Goal: Transaction & Acquisition: Book appointment/travel/reservation

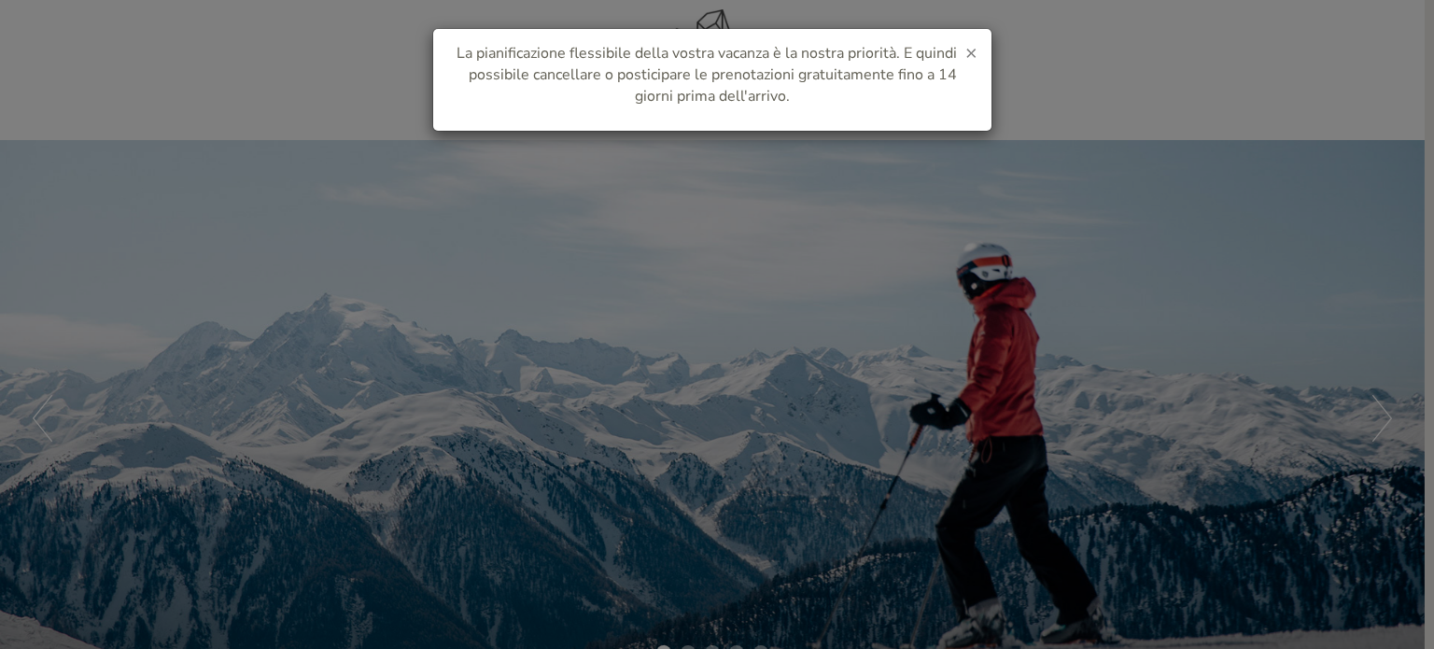
click at [970, 51] on span "×" at bounding box center [971, 52] width 12 height 26
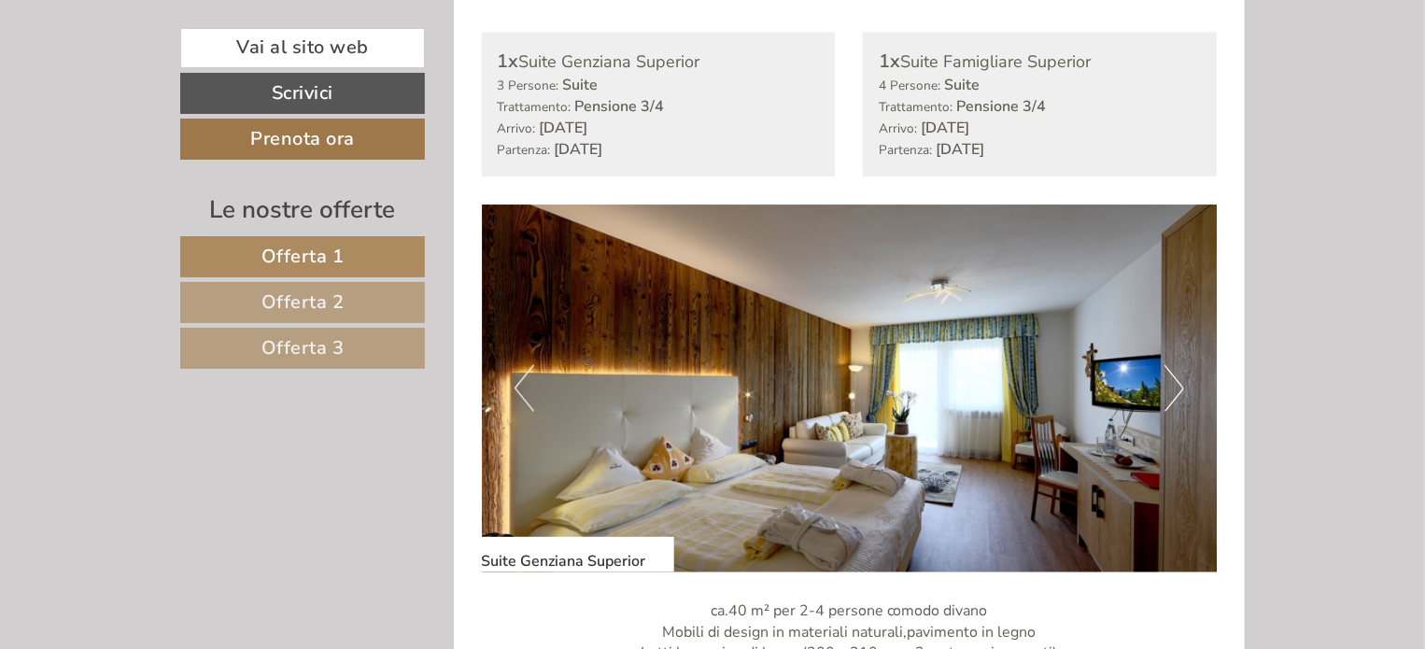
scroll to position [1120, 0]
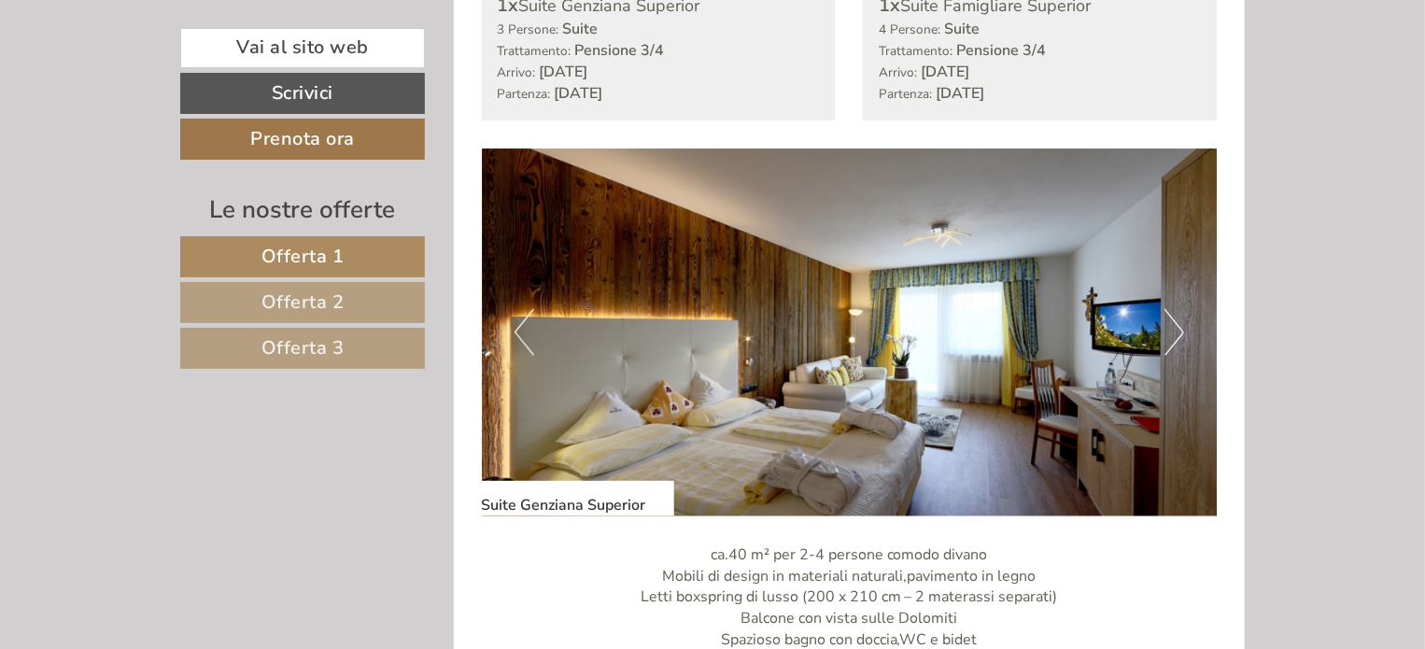
click at [1170, 335] on button "Next" at bounding box center [1174, 332] width 20 height 47
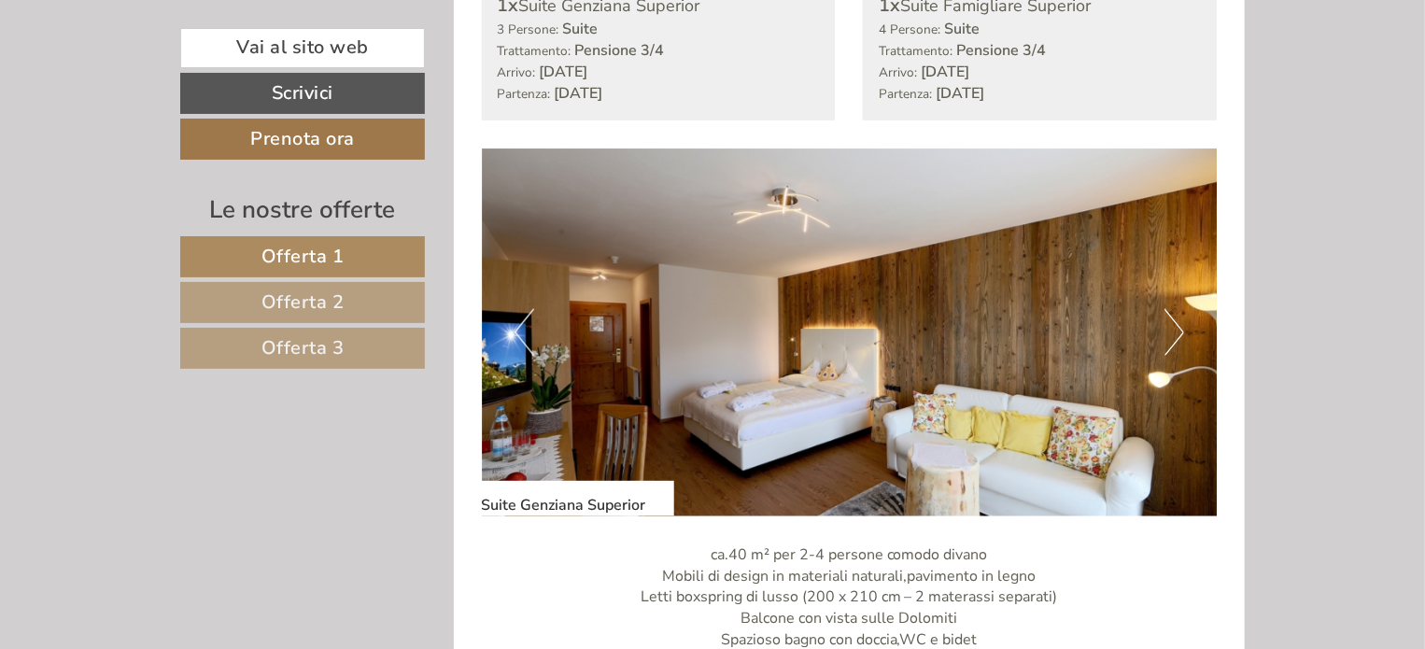
click at [1170, 335] on button "Next" at bounding box center [1174, 332] width 20 height 47
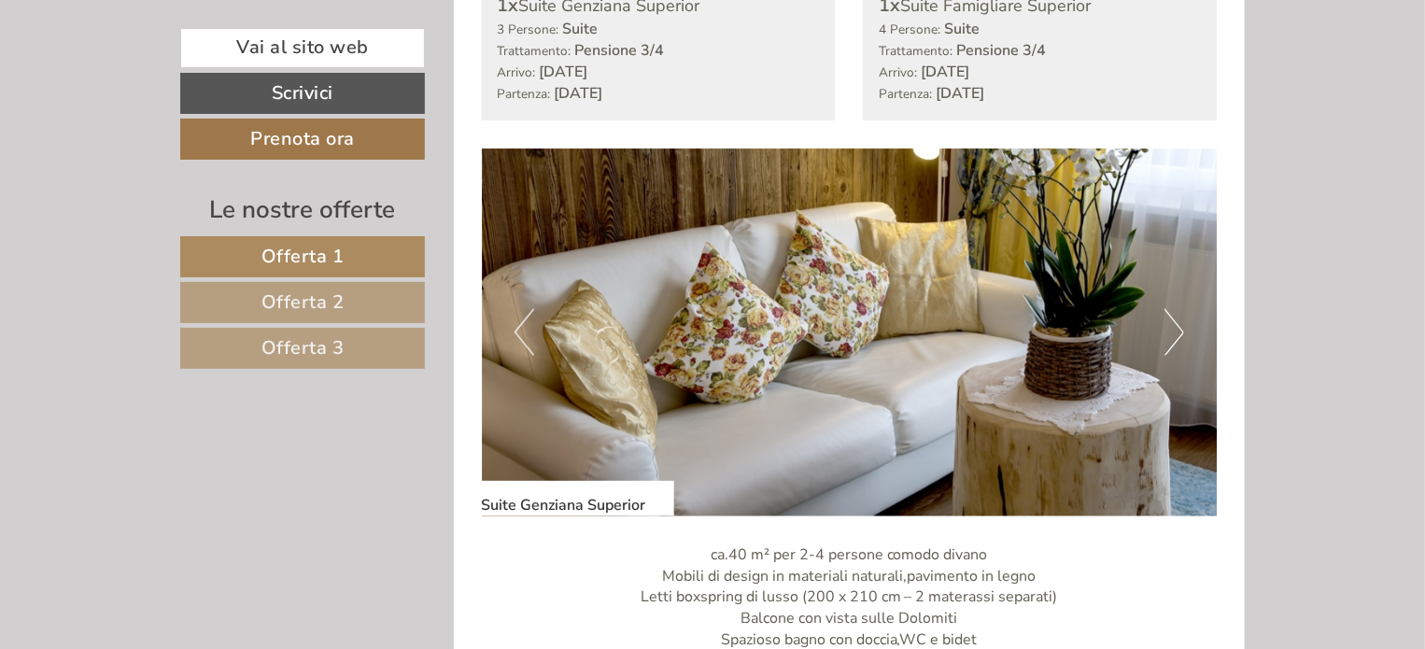
click at [1171, 335] on button "Next" at bounding box center [1174, 332] width 20 height 47
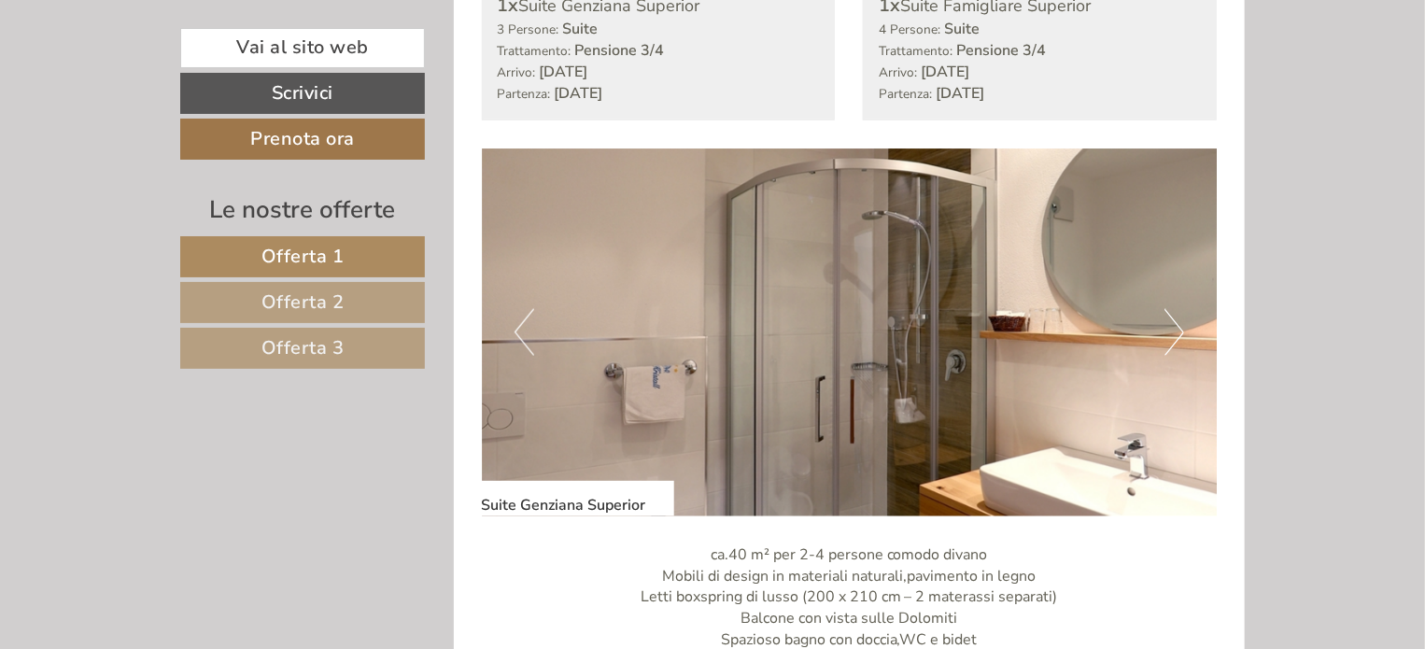
click at [1171, 335] on button "Next" at bounding box center [1174, 332] width 20 height 47
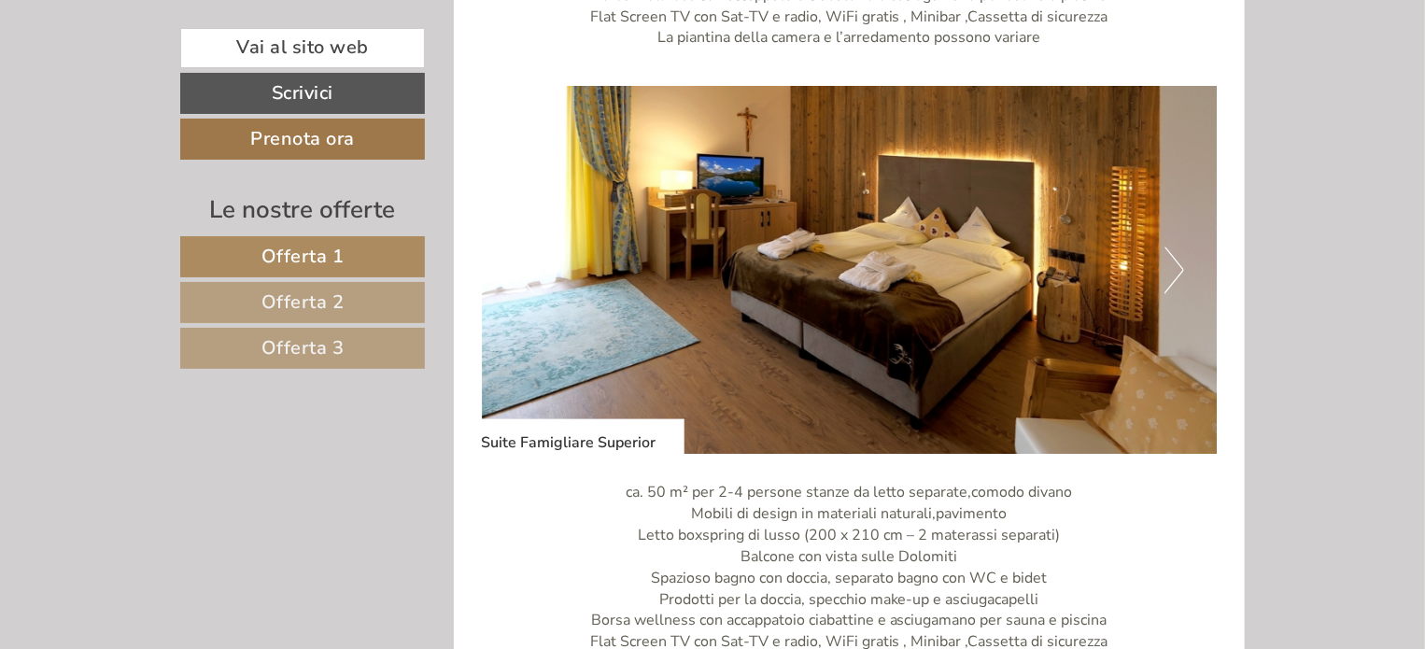
scroll to position [1867, 0]
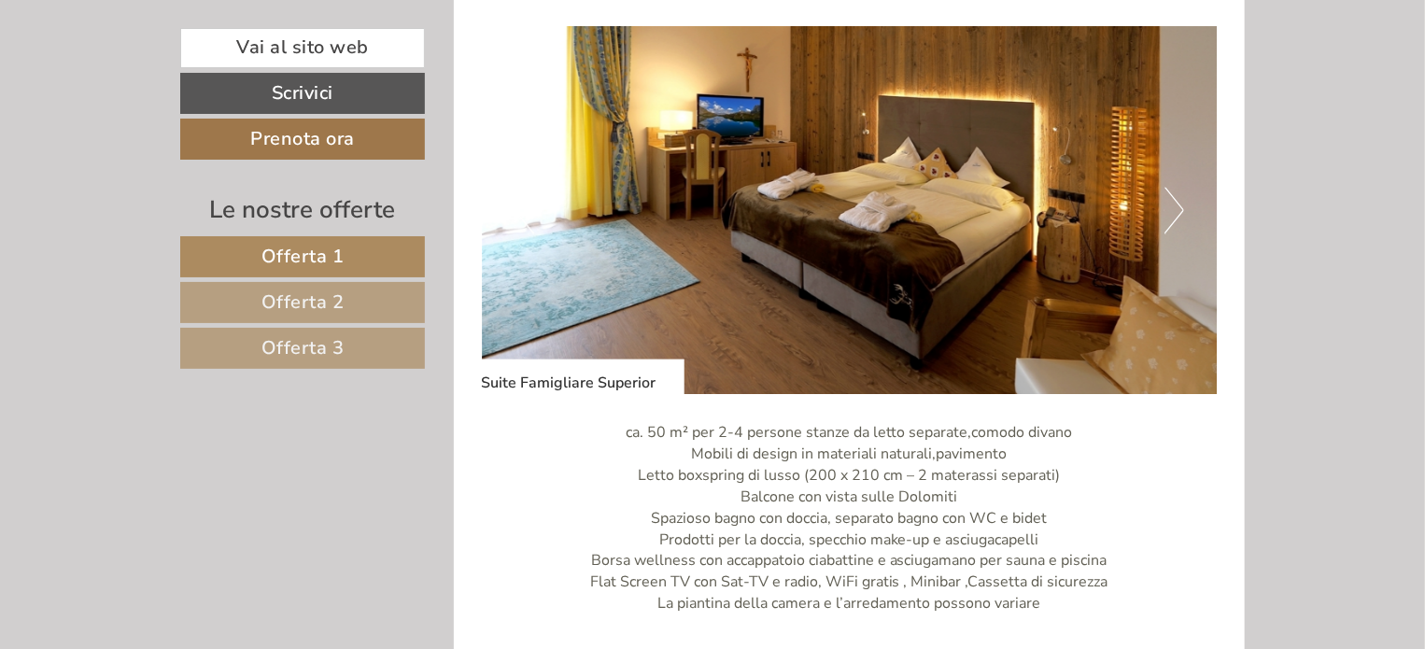
click at [1144, 216] on img at bounding box center [850, 210] width 736 height 368
click at [1160, 208] on img at bounding box center [850, 210] width 736 height 368
click at [1173, 211] on button "Next" at bounding box center [1174, 210] width 20 height 47
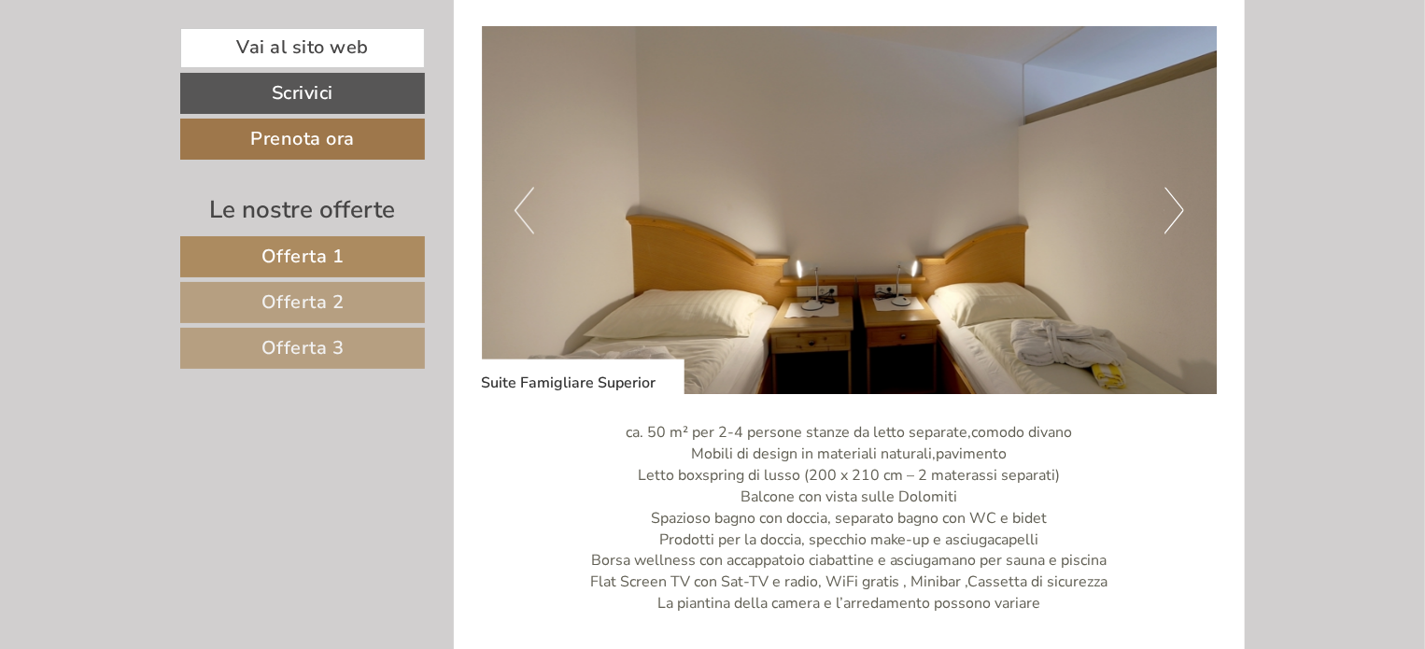
click at [1173, 211] on button "Next" at bounding box center [1174, 210] width 20 height 47
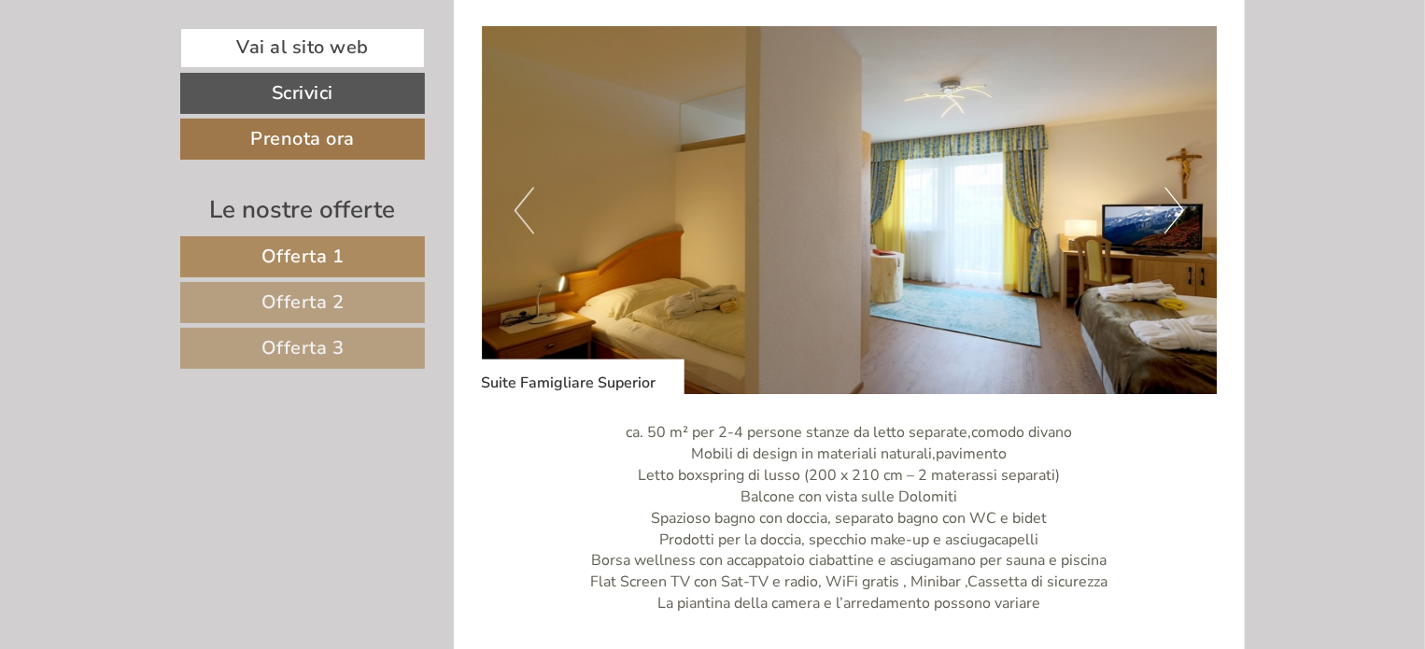
click at [1173, 211] on button "Next" at bounding box center [1174, 210] width 20 height 47
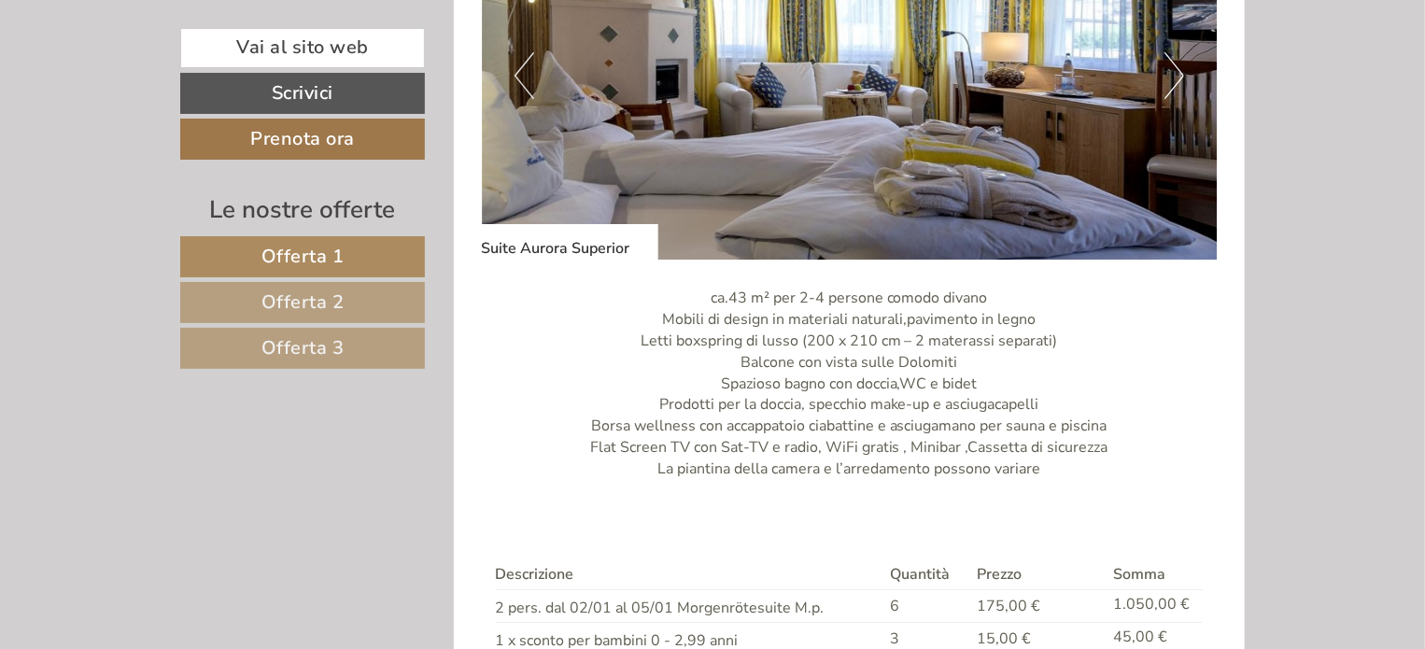
scroll to position [3175, 0]
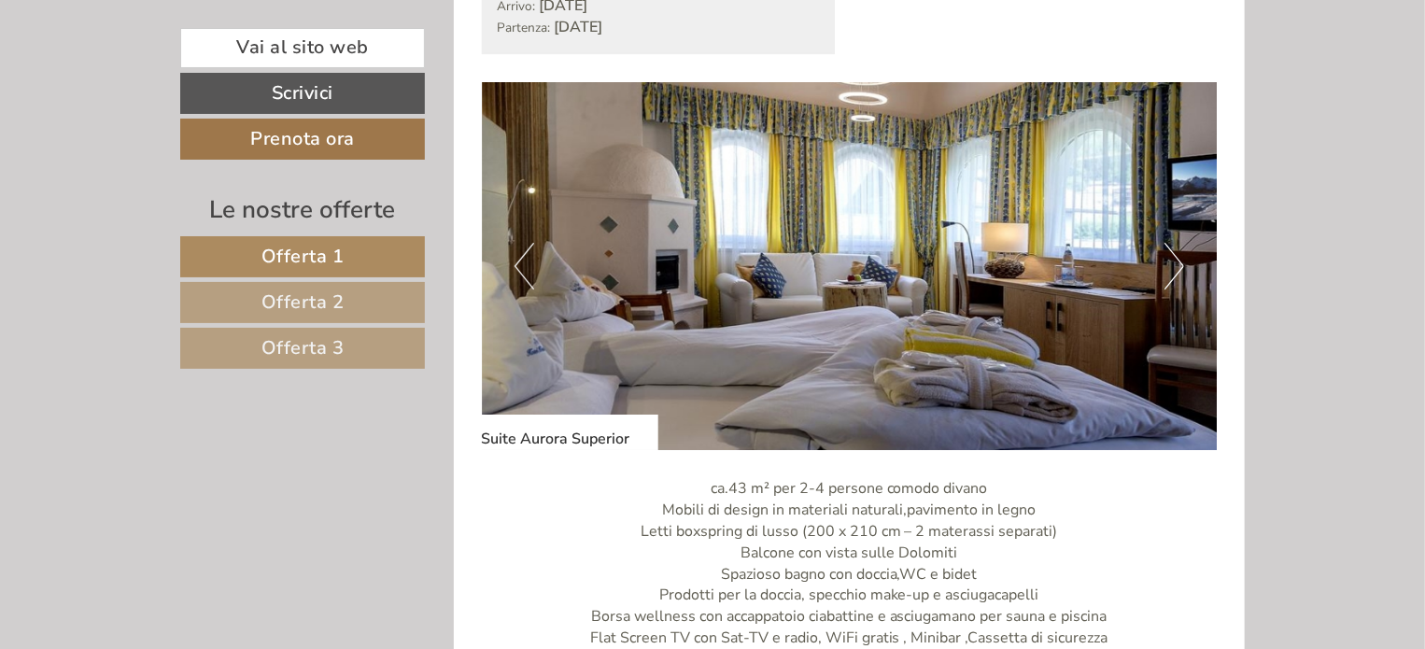
click at [1162, 267] on img at bounding box center [850, 266] width 736 height 368
click at [1173, 274] on button "Next" at bounding box center [1174, 266] width 20 height 47
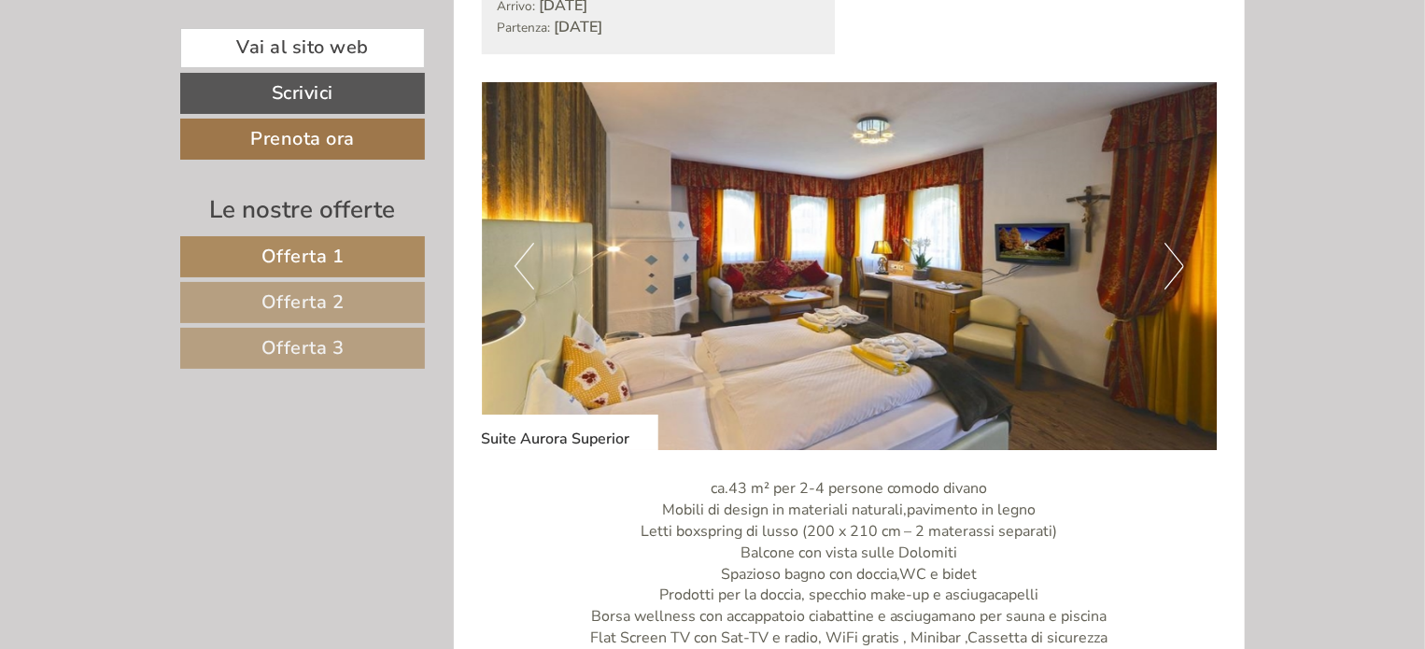
click at [1173, 274] on button "Next" at bounding box center [1174, 266] width 20 height 47
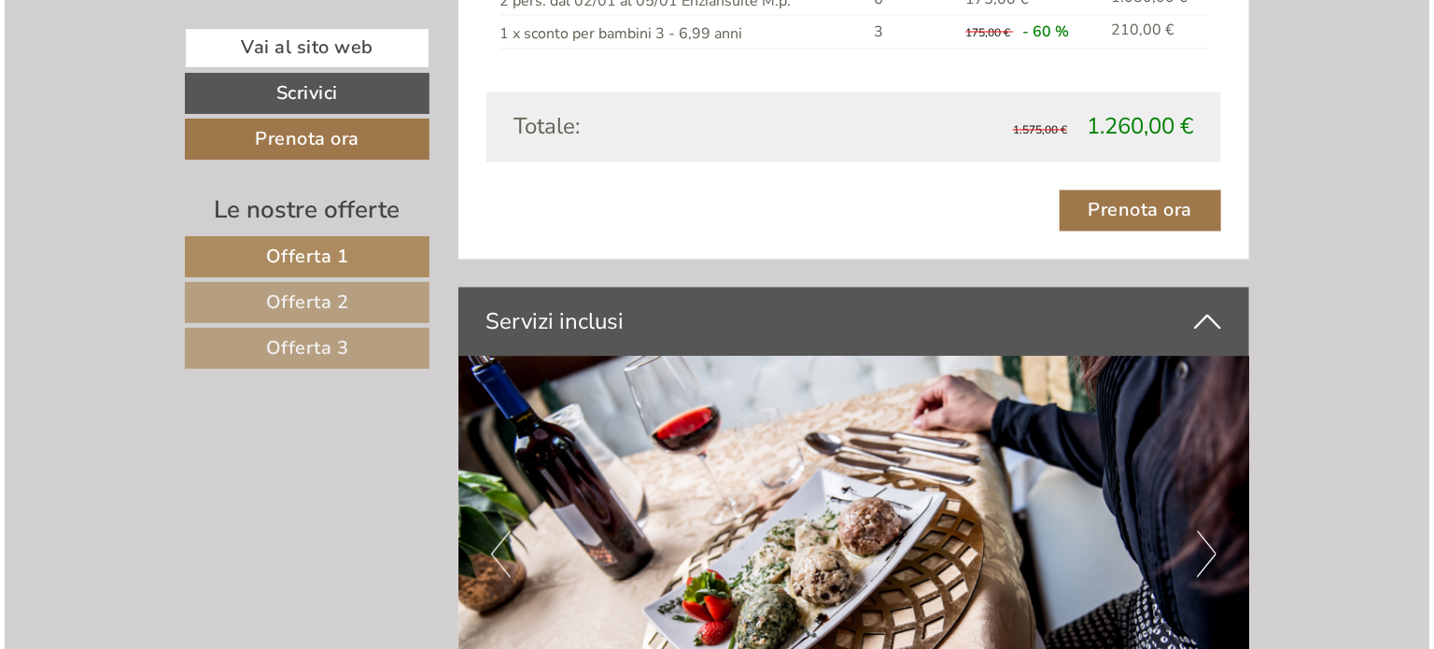
scroll to position [5416, 0]
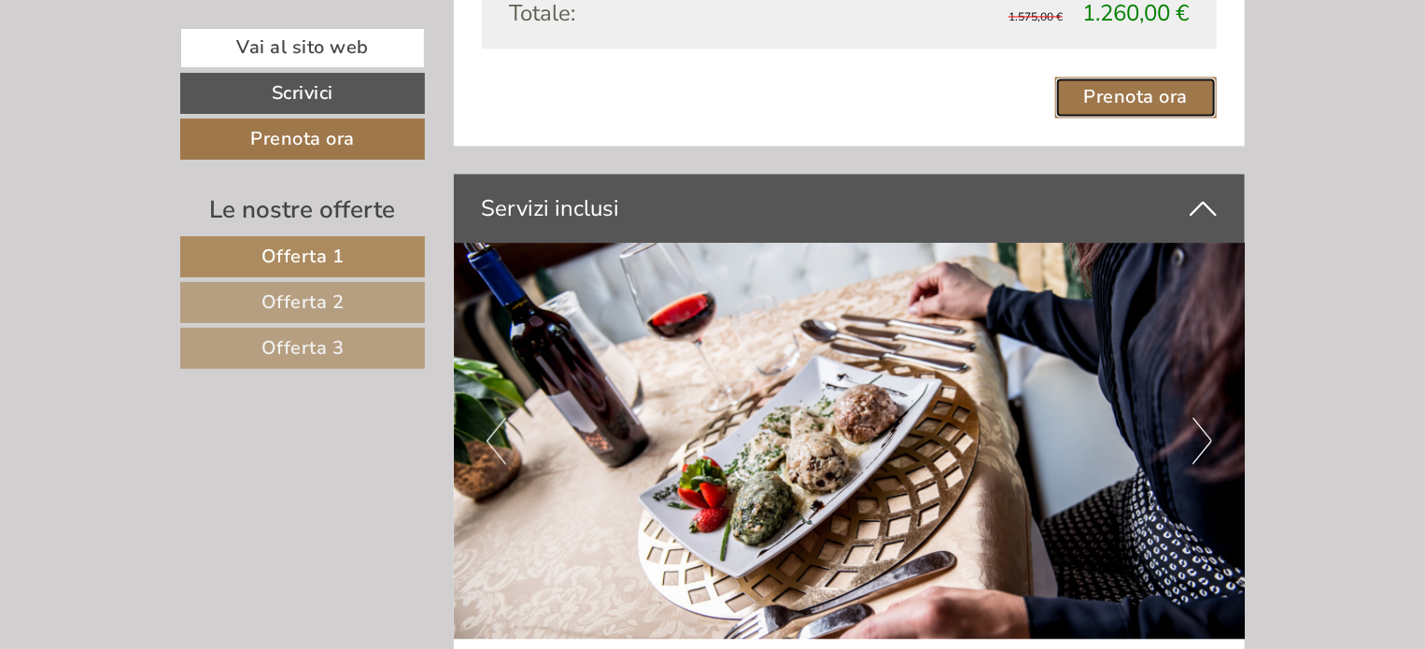
click at [1106, 96] on link "Prenota ora" at bounding box center [1136, 97] width 162 height 41
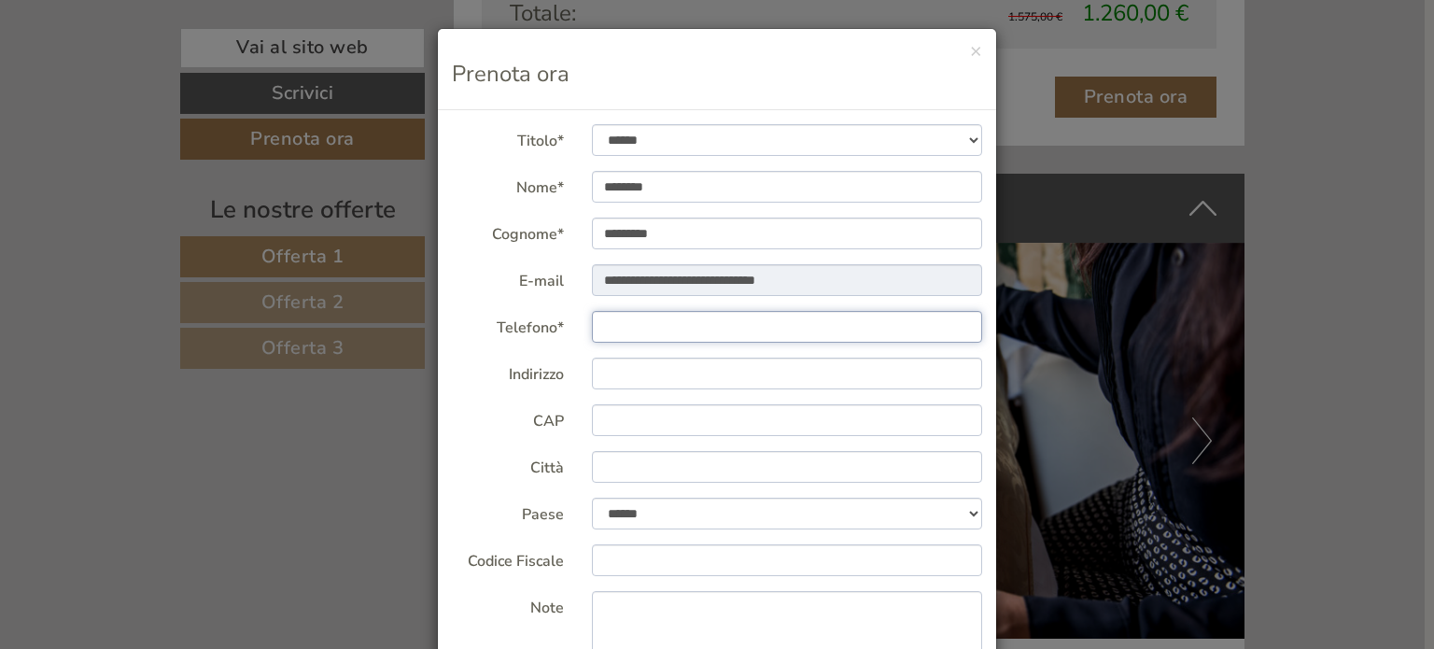
click at [641, 330] on input "Telefono*" at bounding box center [787, 327] width 391 height 32
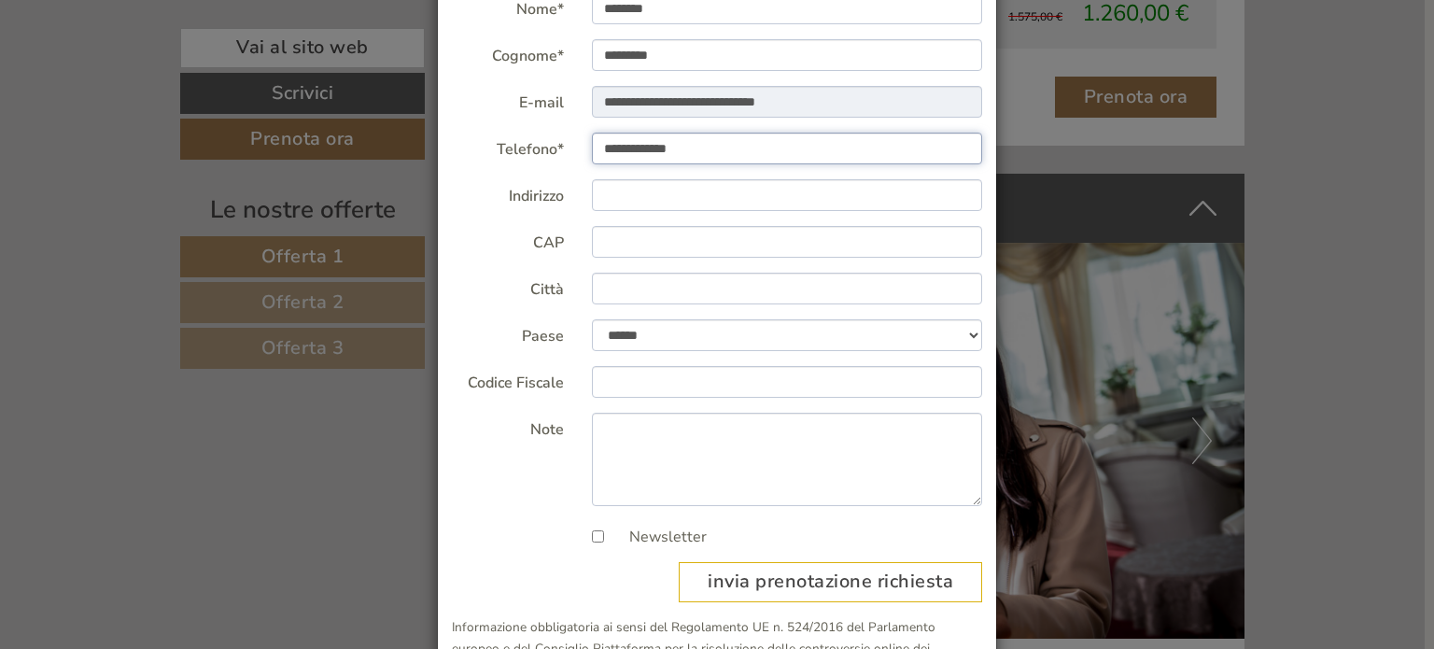
scroll to position [250, 0]
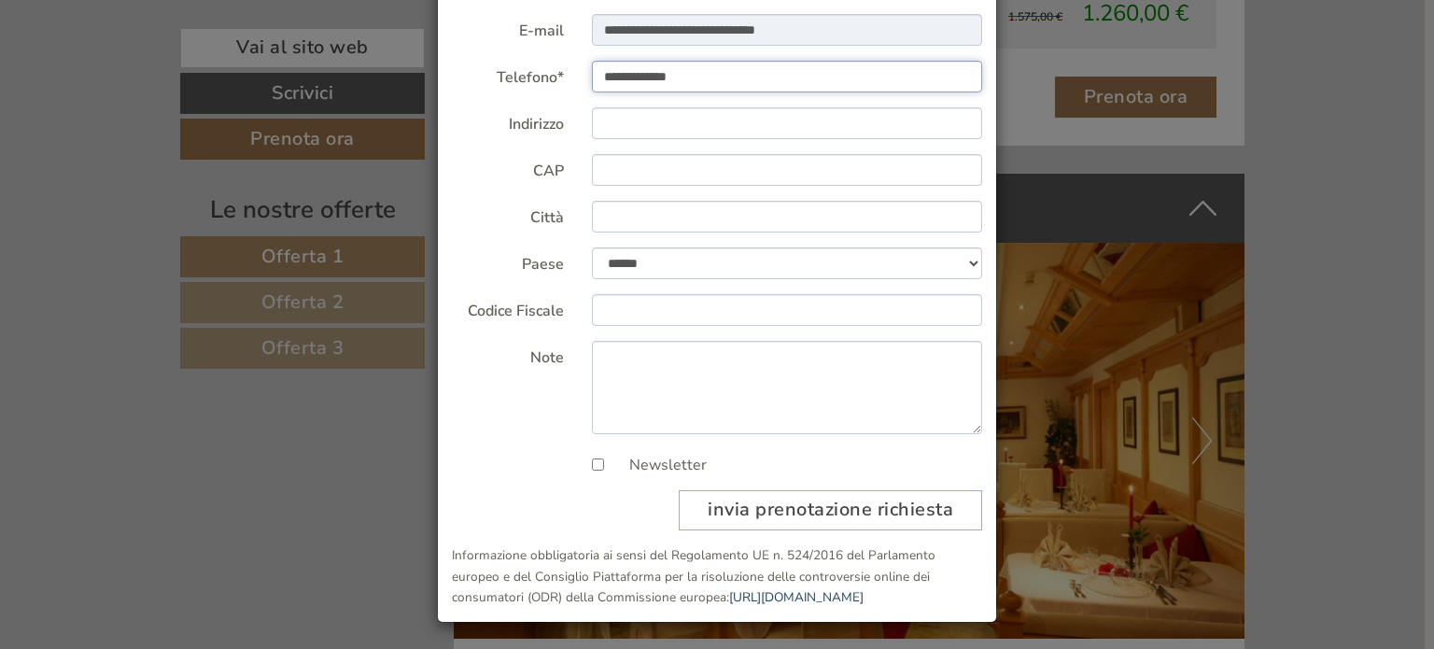
type input "**********"
click at [643, 359] on textarea "Note" at bounding box center [787, 387] width 391 height 93
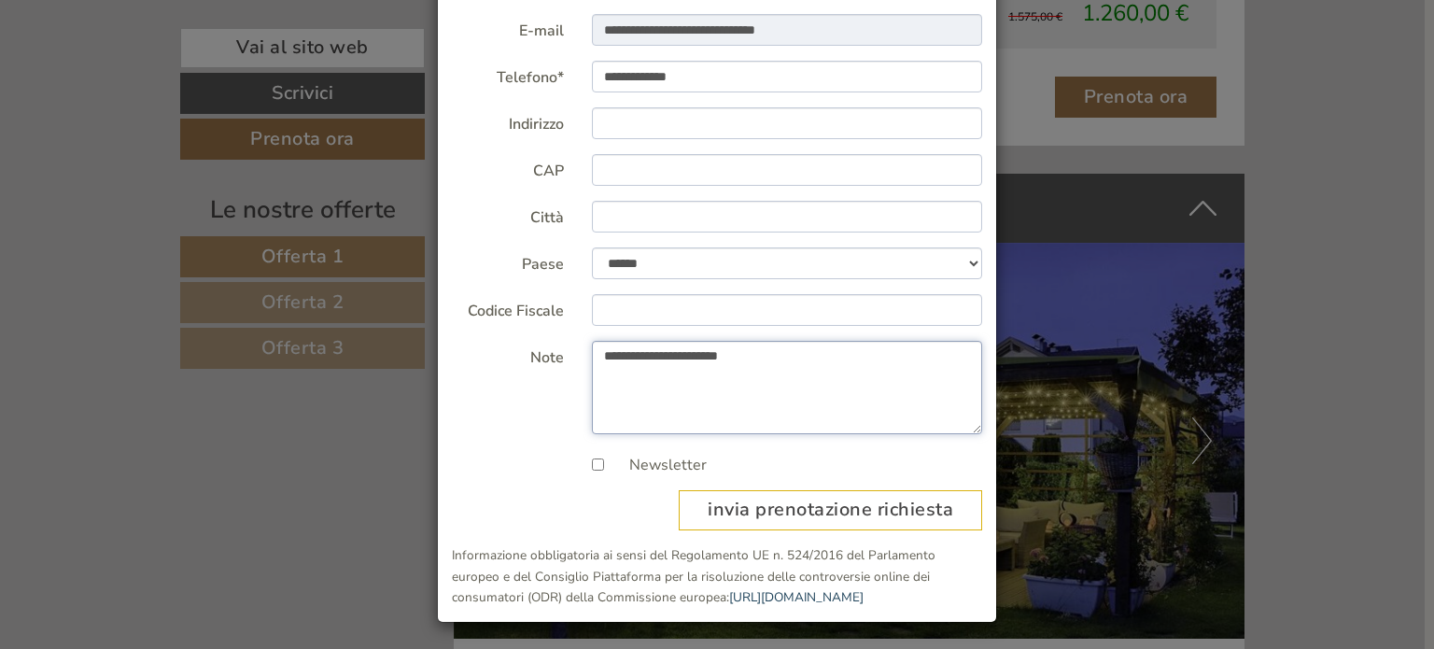
scroll to position [0, 0]
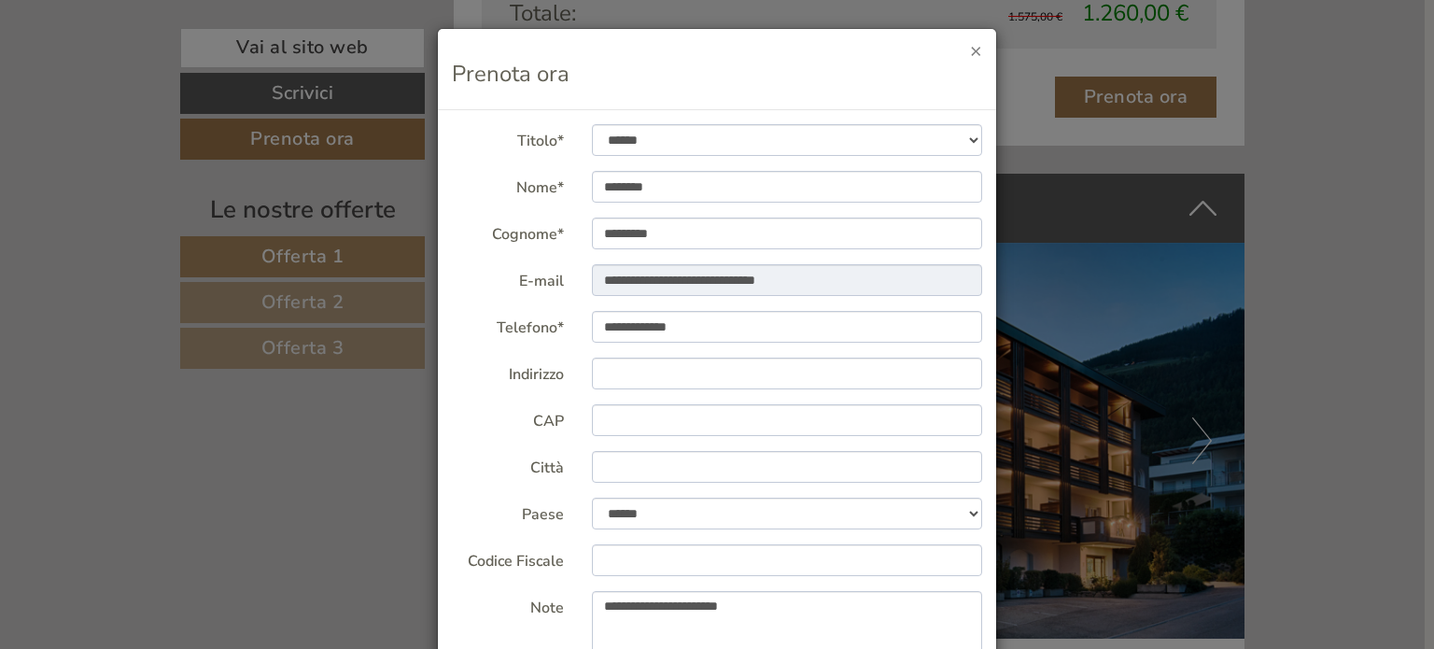
click at [971, 49] on button "×" at bounding box center [976, 51] width 12 height 20
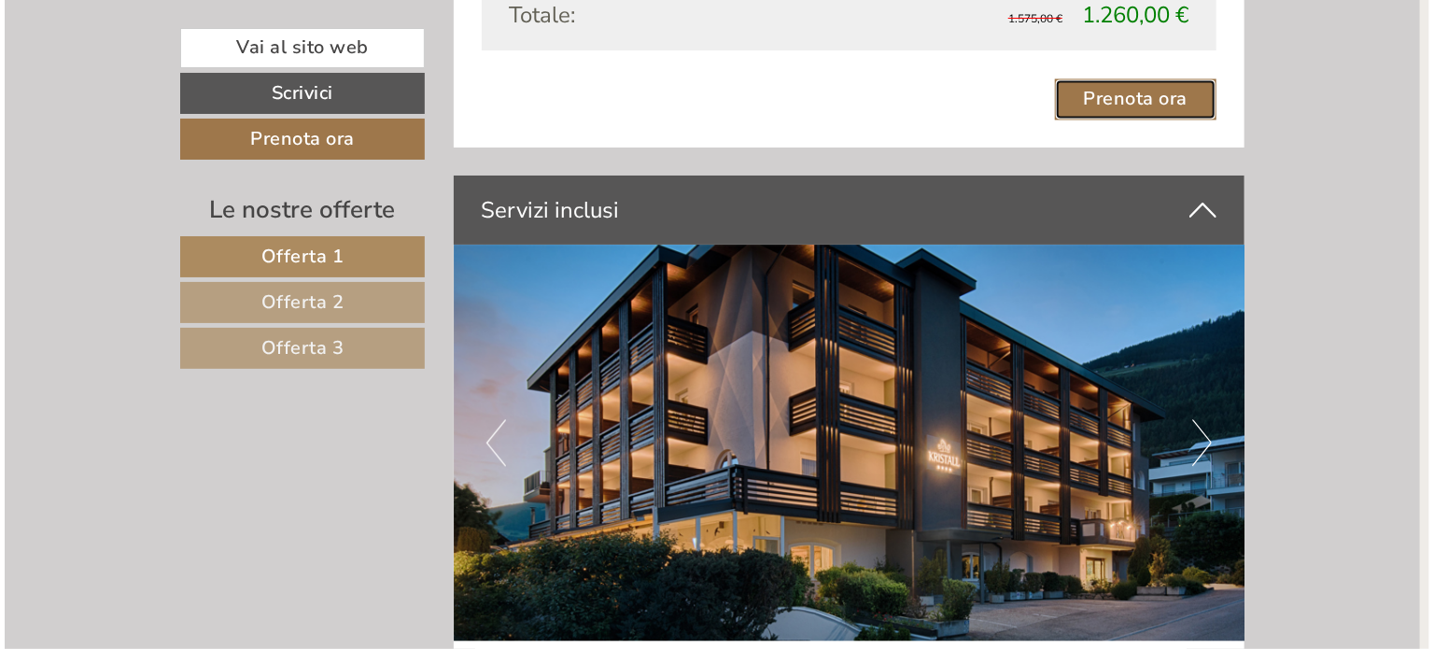
scroll to position [5229, 0]
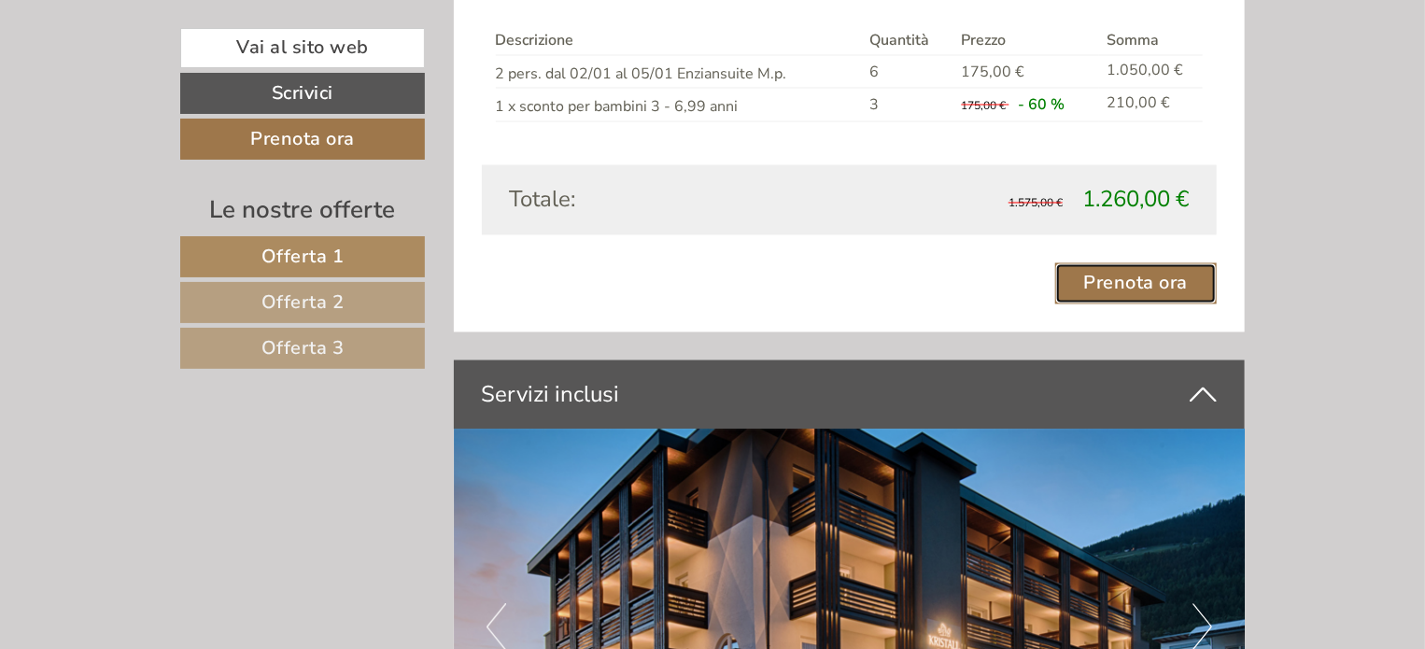
click at [1117, 272] on link "Prenota ora" at bounding box center [1136, 283] width 162 height 41
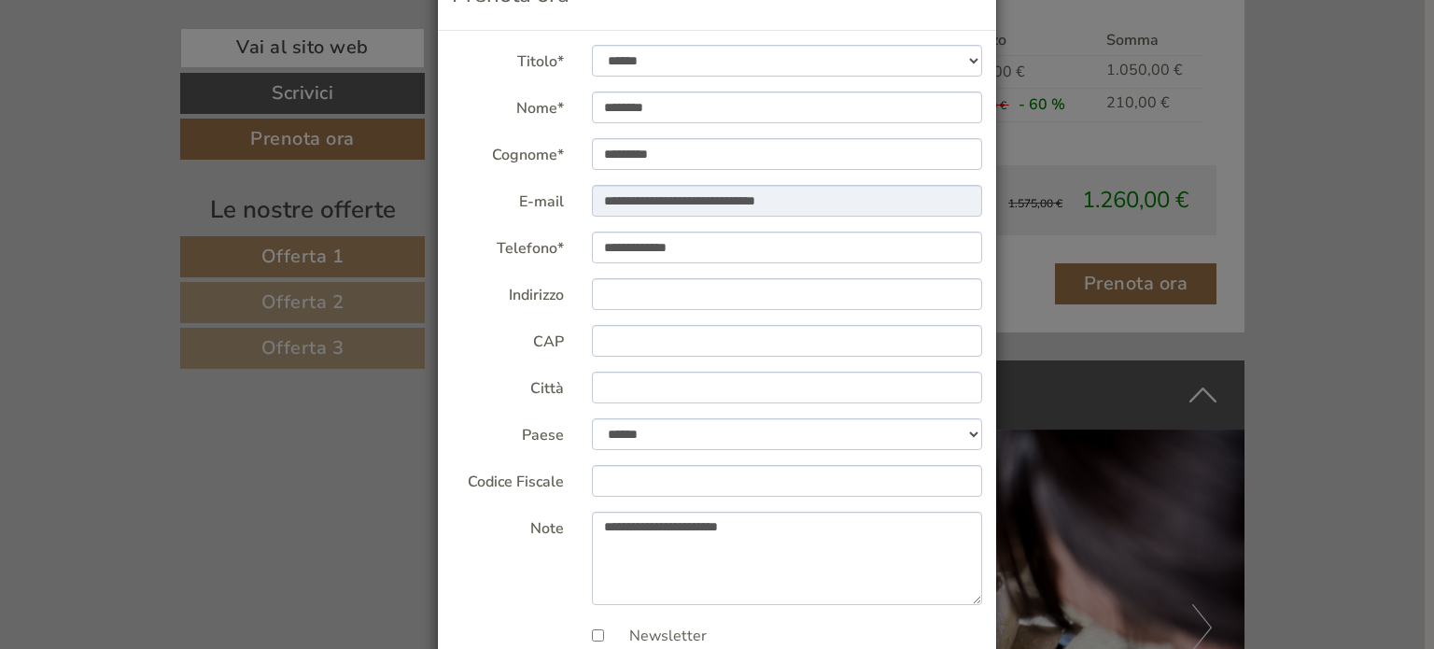
scroll to position [187, 0]
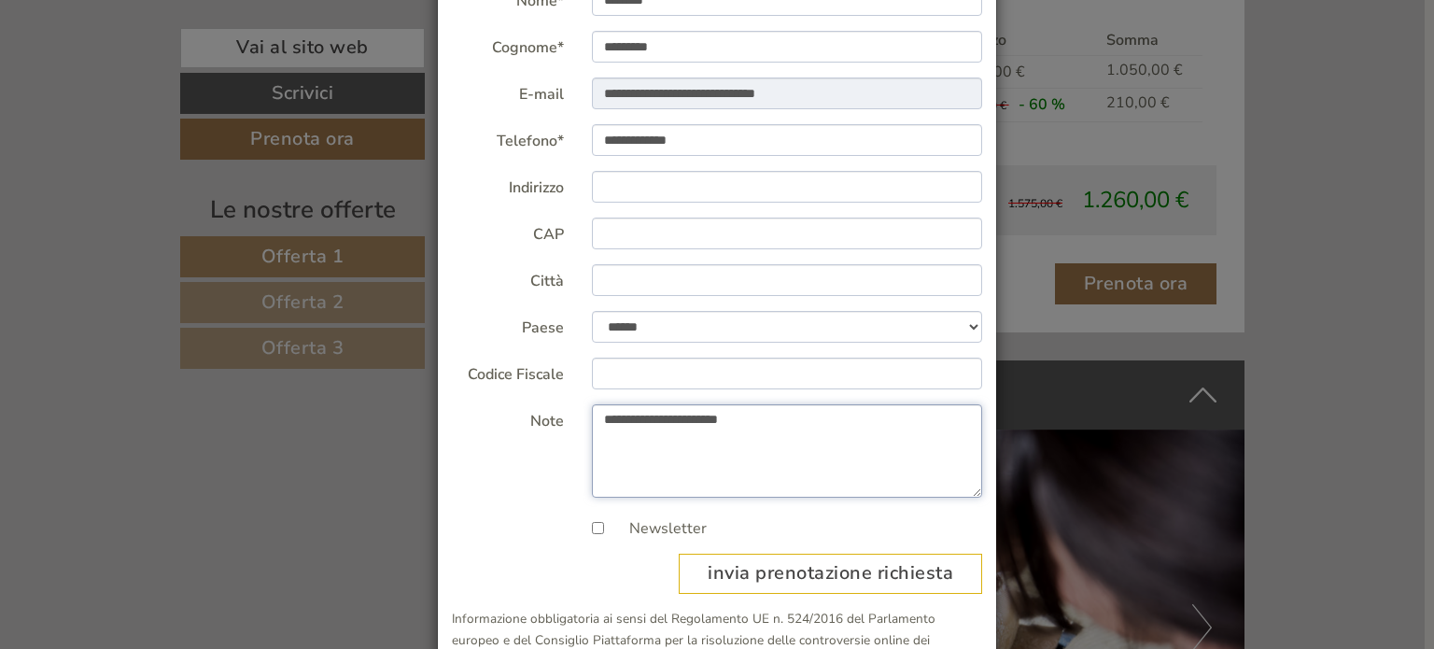
click at [795, 424] on textarea "**********" at bounding box center [787, 450] width 391 height 93
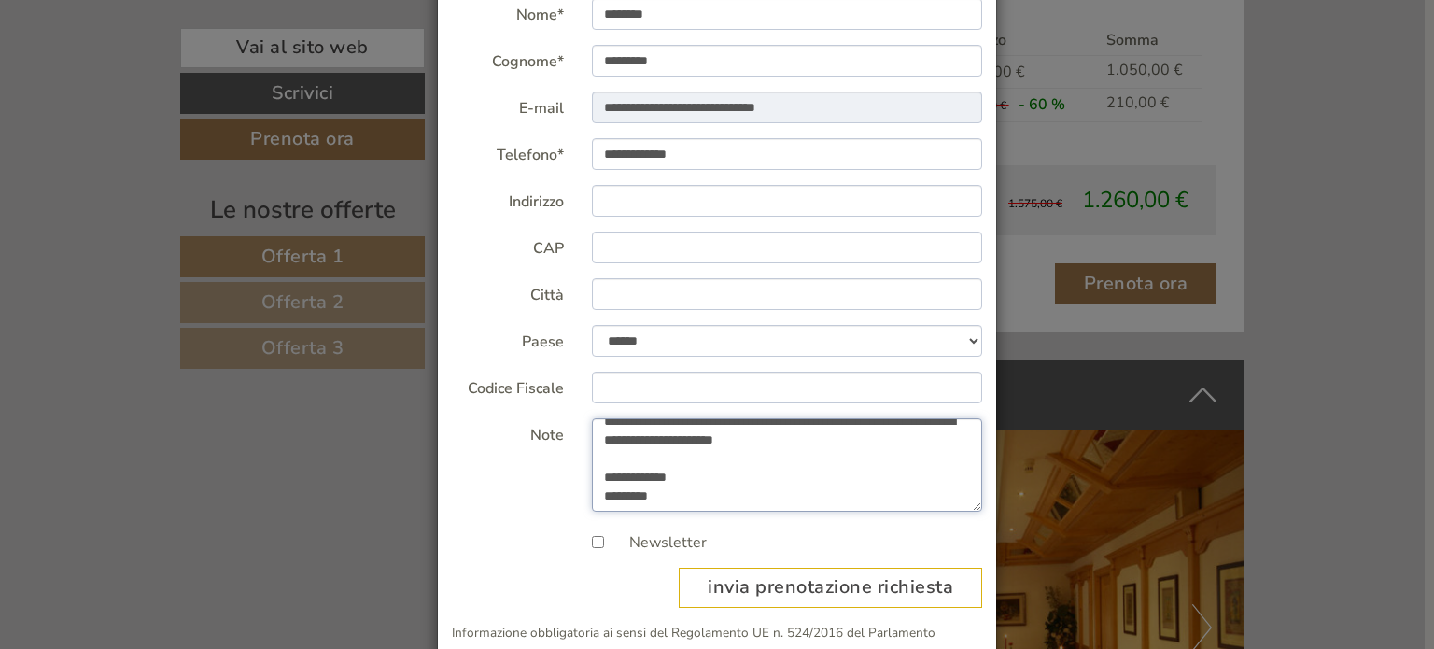
scroll to position [250, 0]
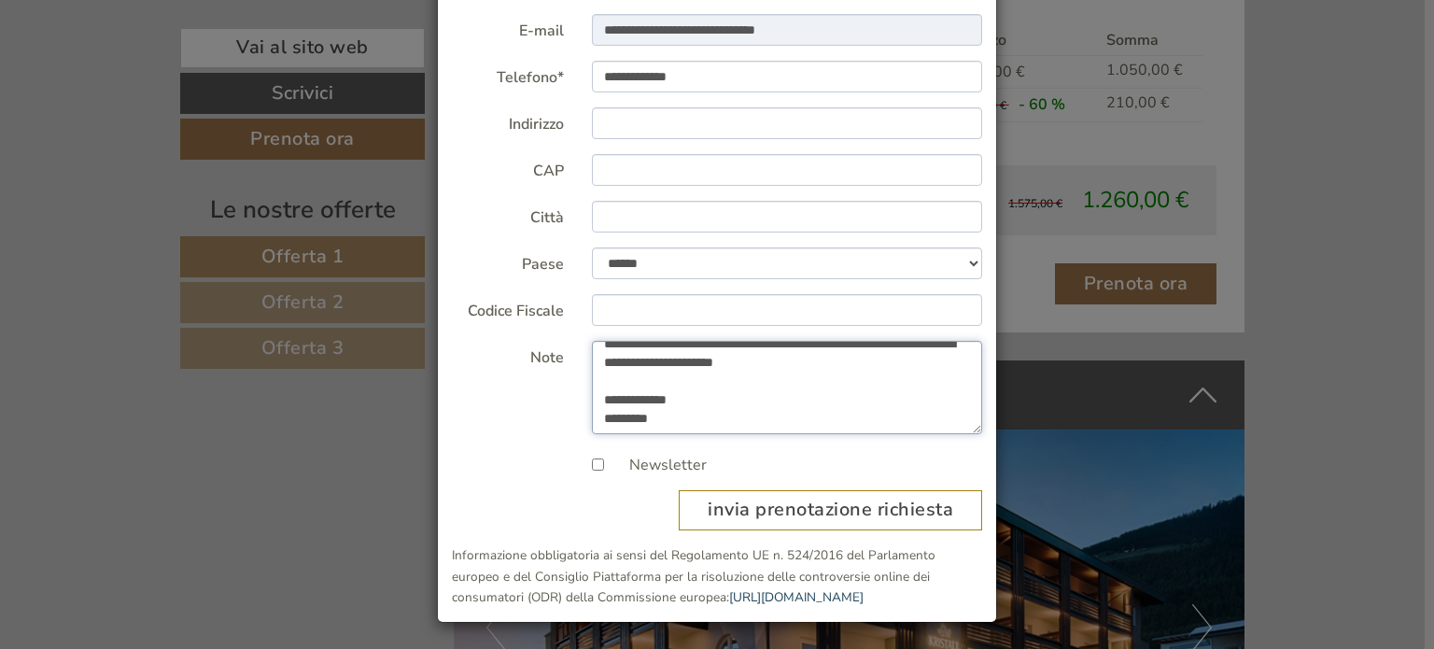
type textarea "**********"
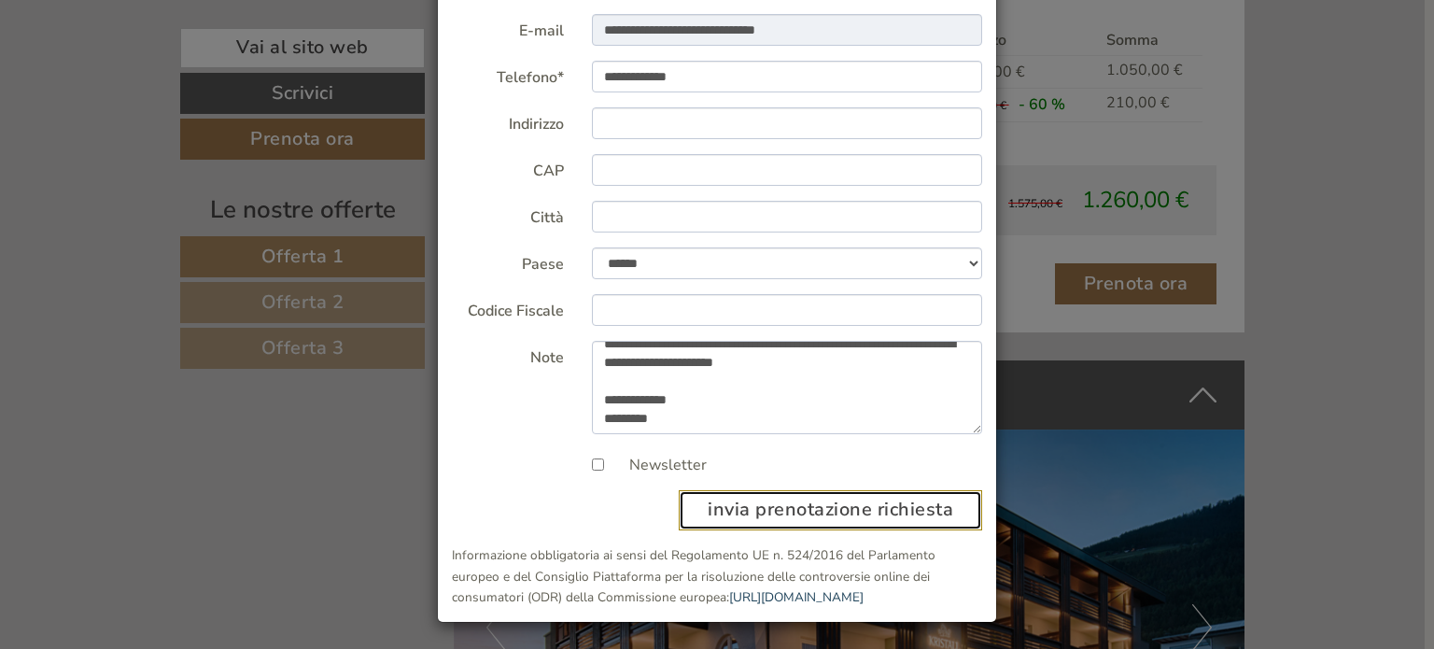
click at [863, 509] on button "invia prenotazione richiesta" at bounding box center [830, 510] width 303 height 40
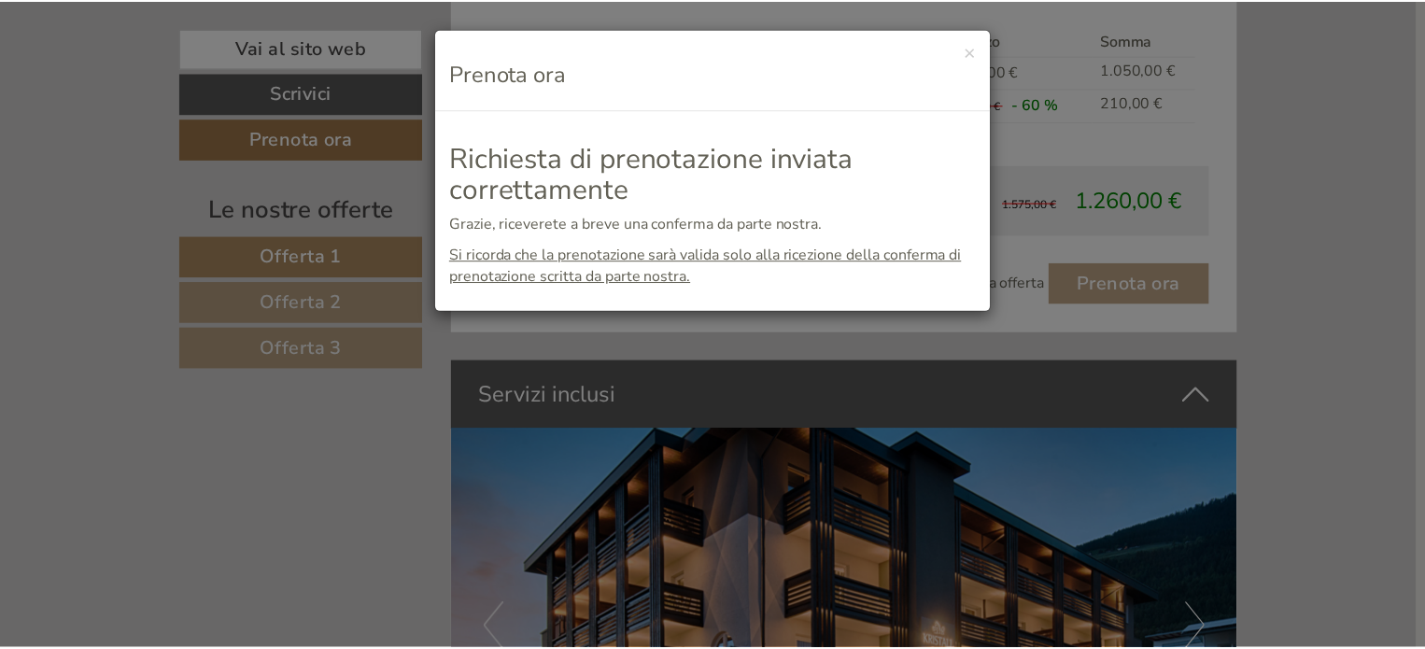
scroll to position [0, 0]
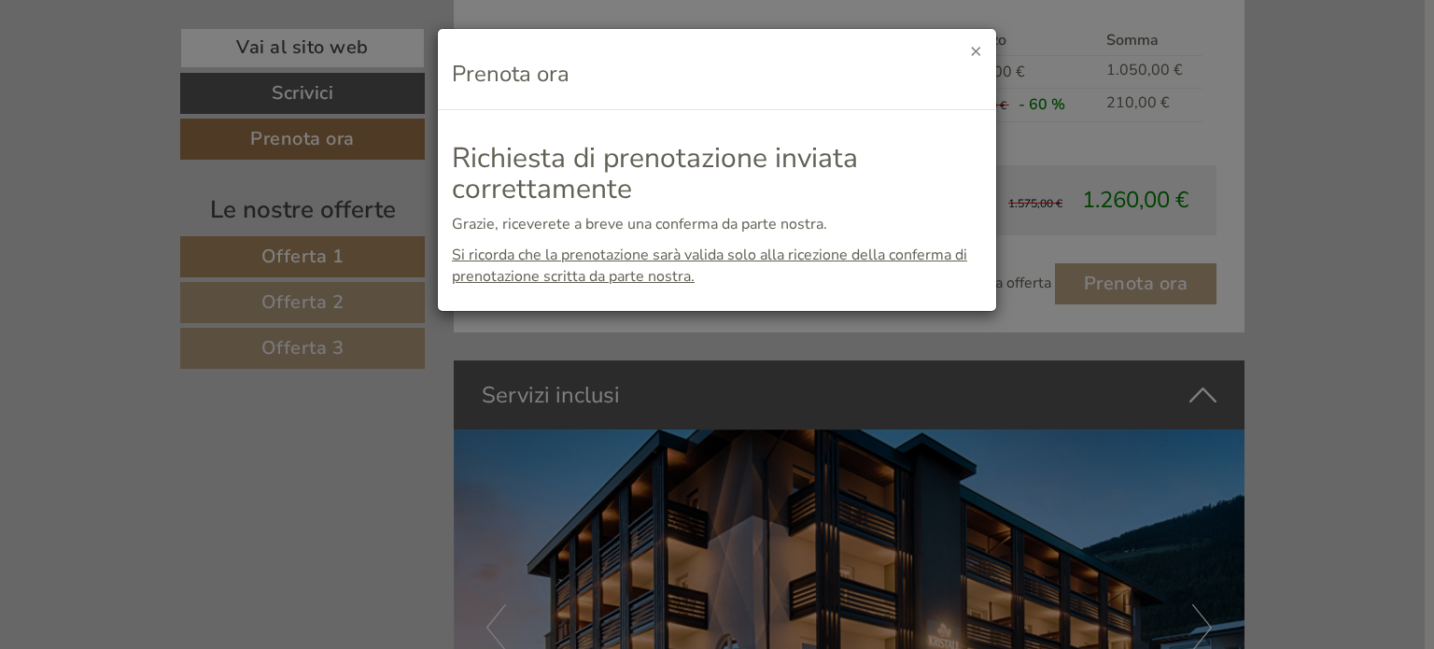
click at [976, 53] on button "×" at bounding box center [976, 51] width 12 height 20
